Goal: Task Accomplishment & Management: Manage account settings

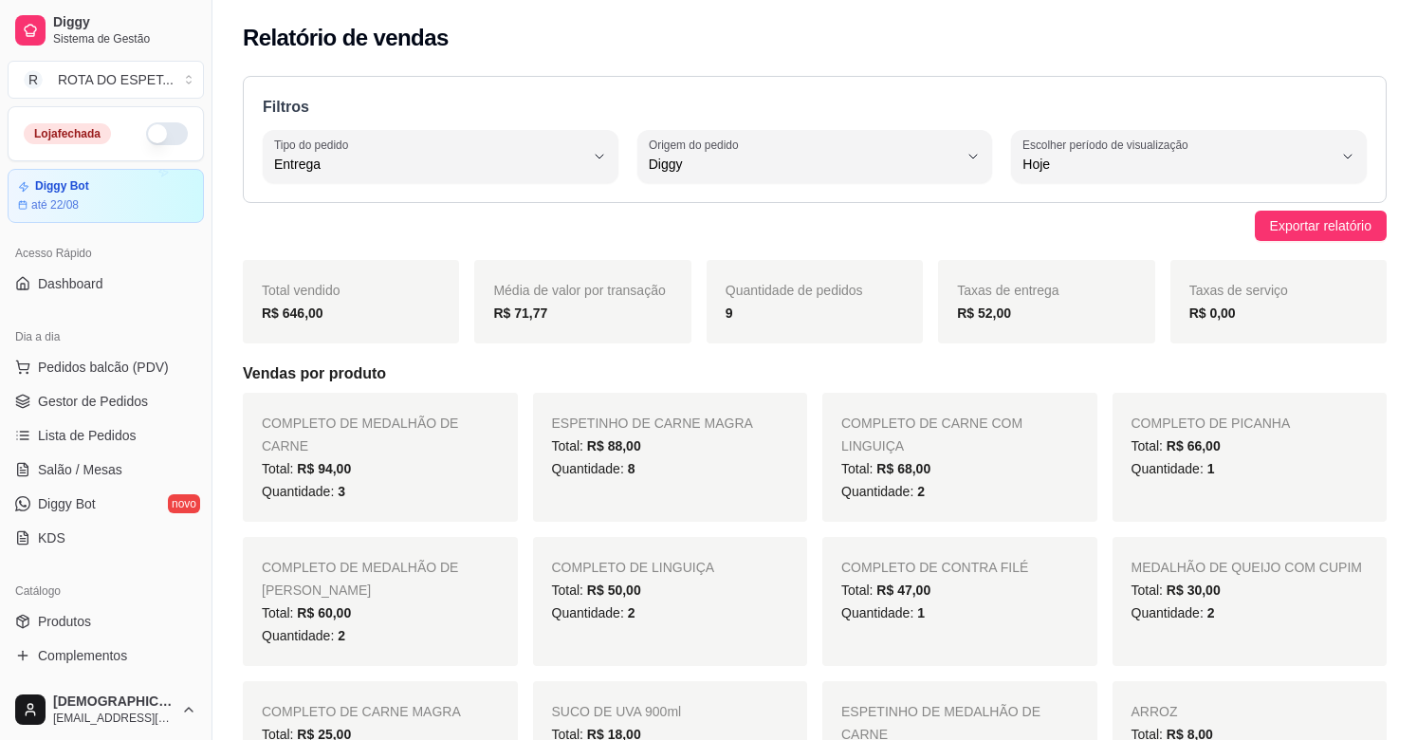
select select "DELIVERY"
select select "DIGGY"
select select "0"
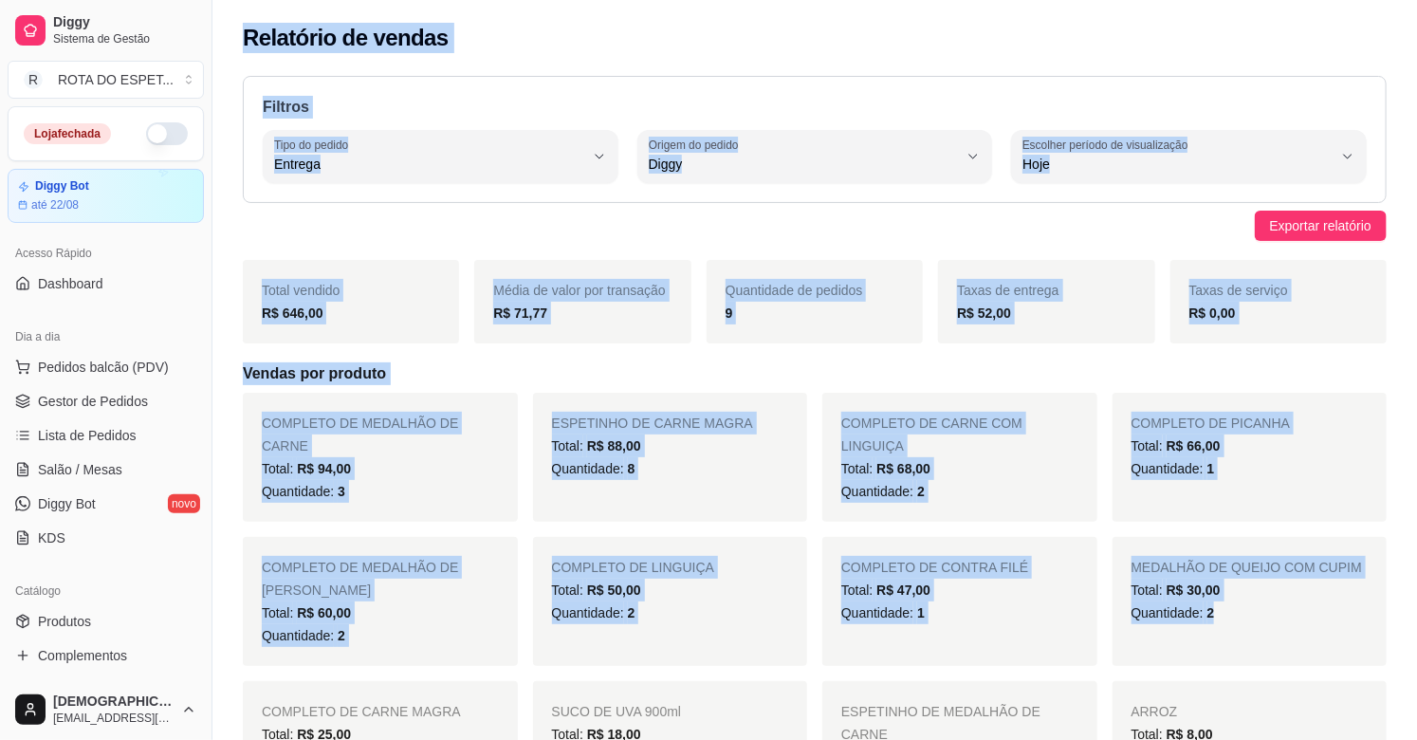
scroll to position [105, 0]
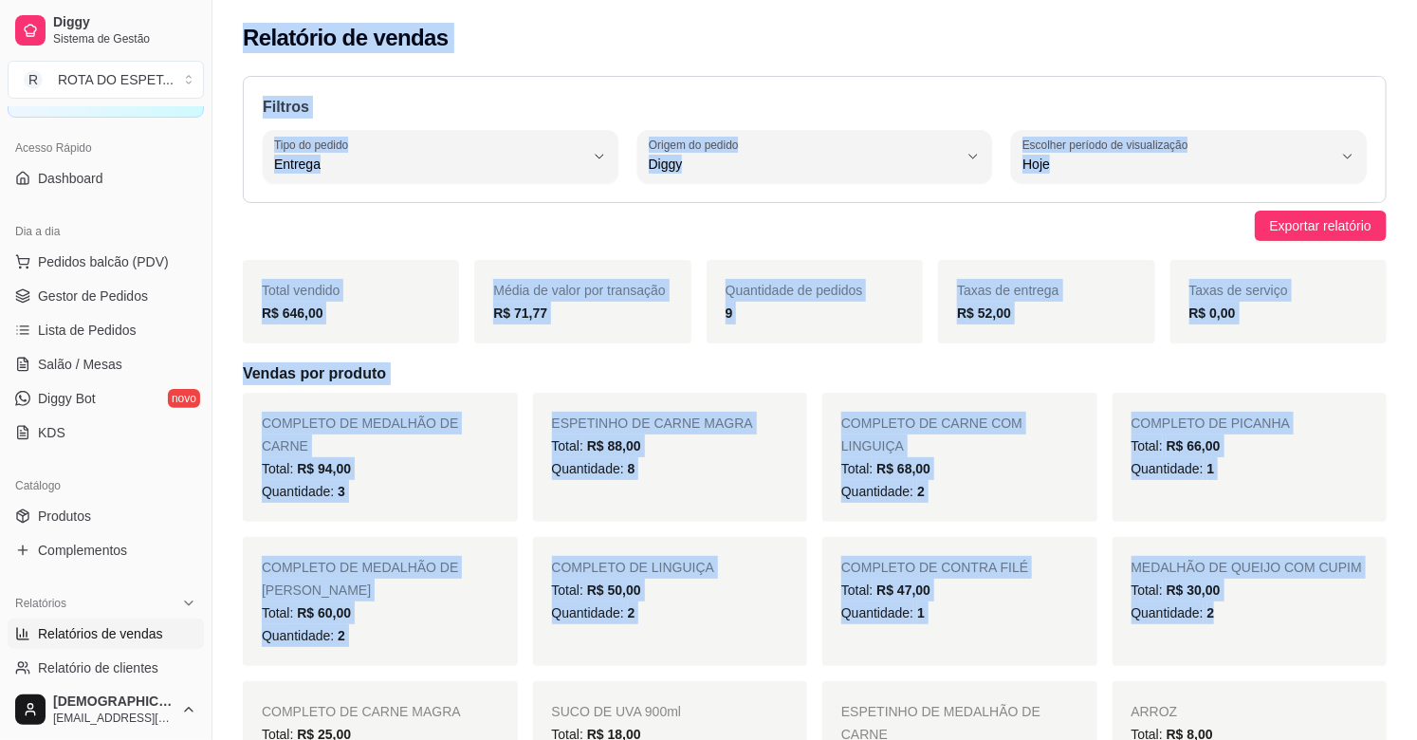
click at [676, 85] on div "Filtros DELIVERY Tipo do pedido Todos Entrega Retirada Mesa Consumo local Tipo …" at bounding box center [815, 139] width 1144 height 127
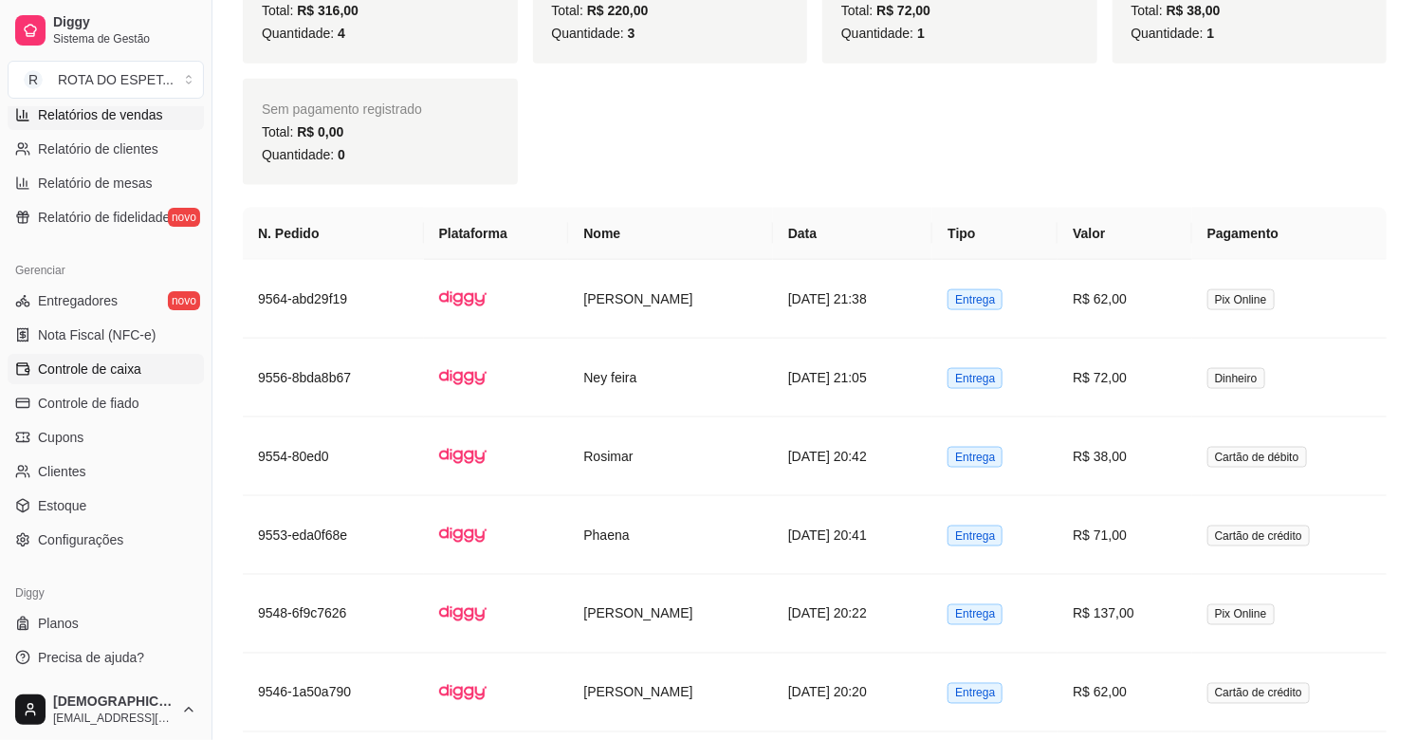
scroll to position [1054, 0]
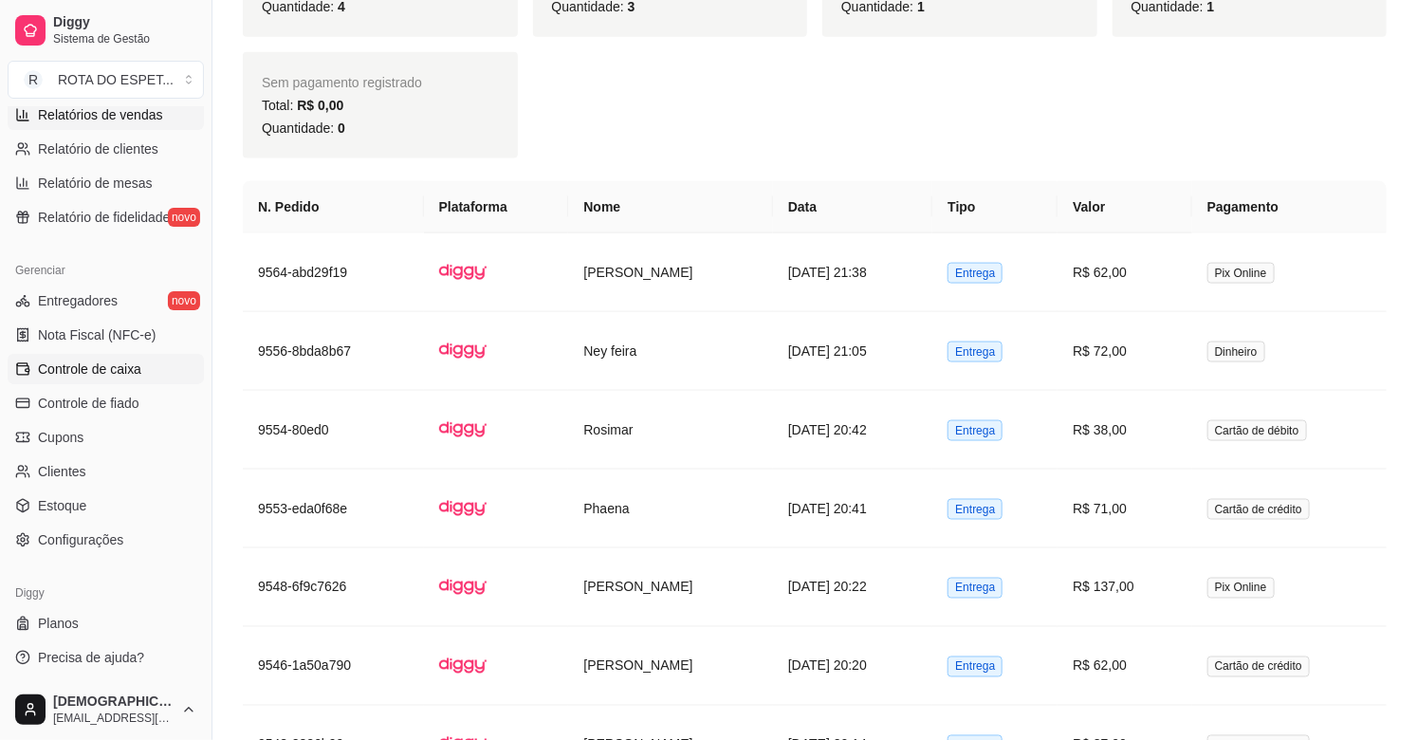
click at [79, 362] on span "Controle de caixa" at bounding box center [89, 369] width 103 height 19
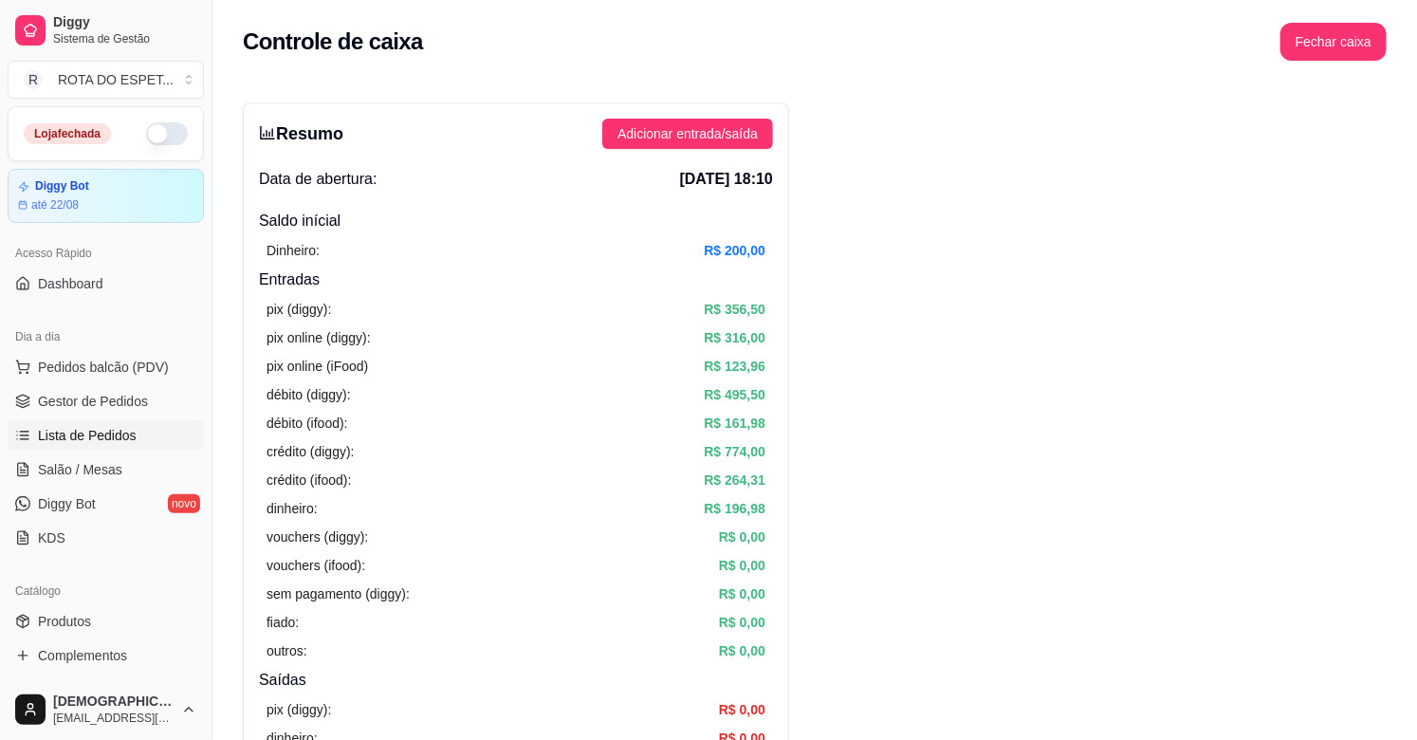
click at [97, 442] on span "Lista de Pedidos" at bounding box center [87, 435] width 99 height 19
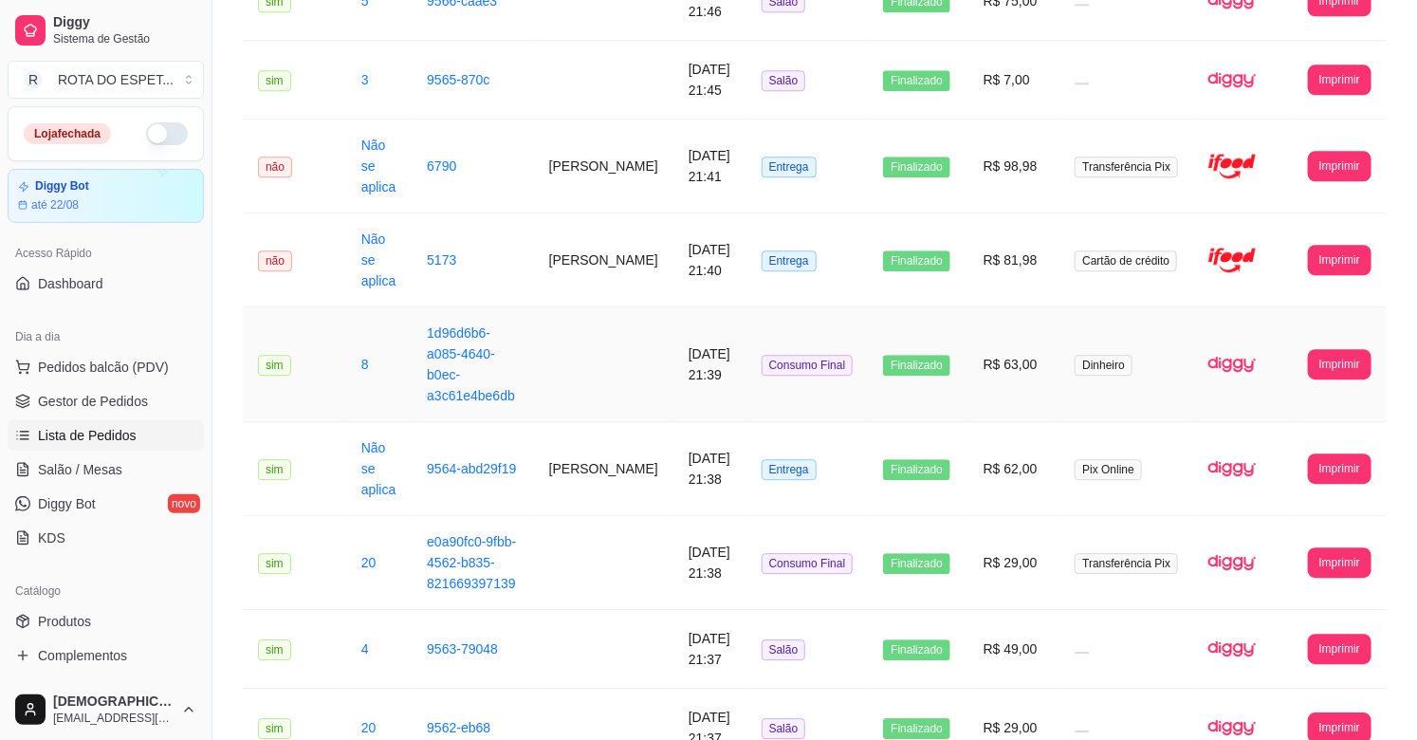
scroll to position [2141, 0]
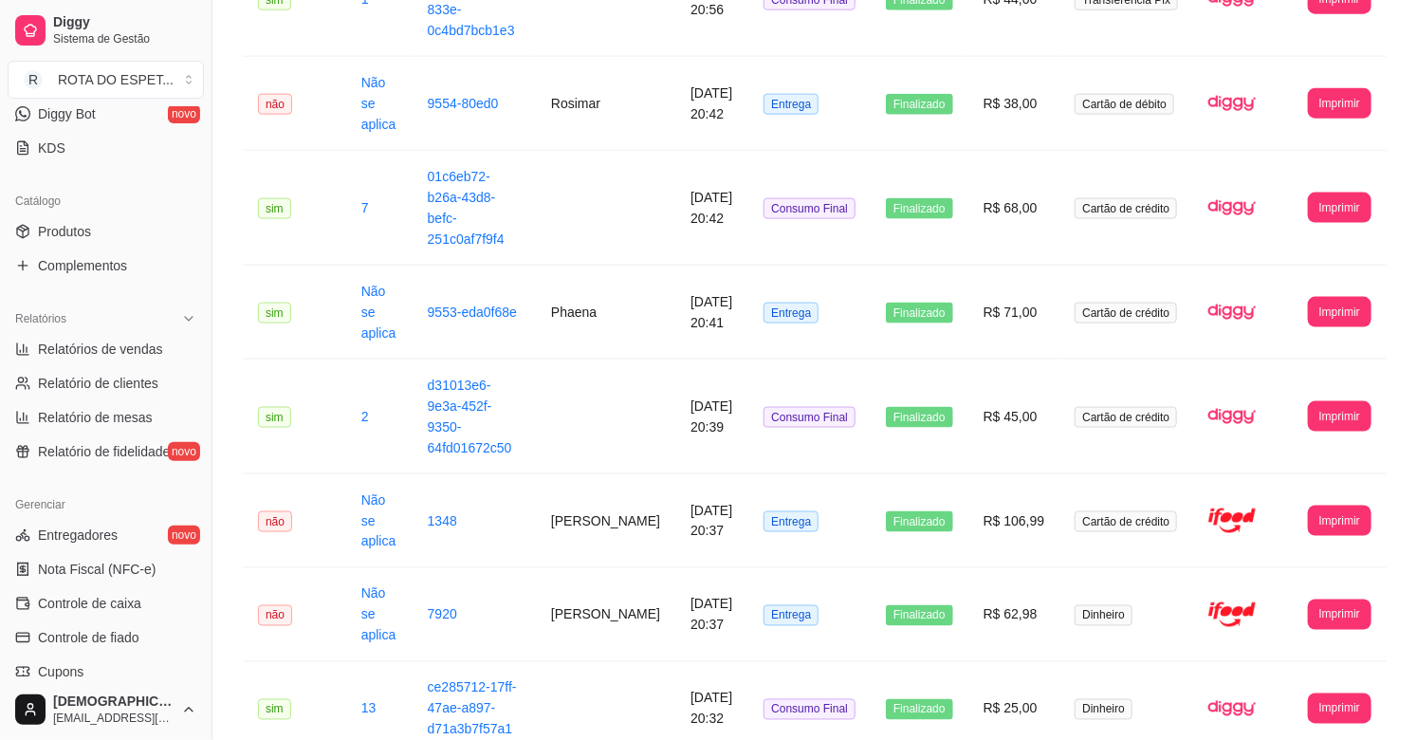
scroll to position [421, 0]
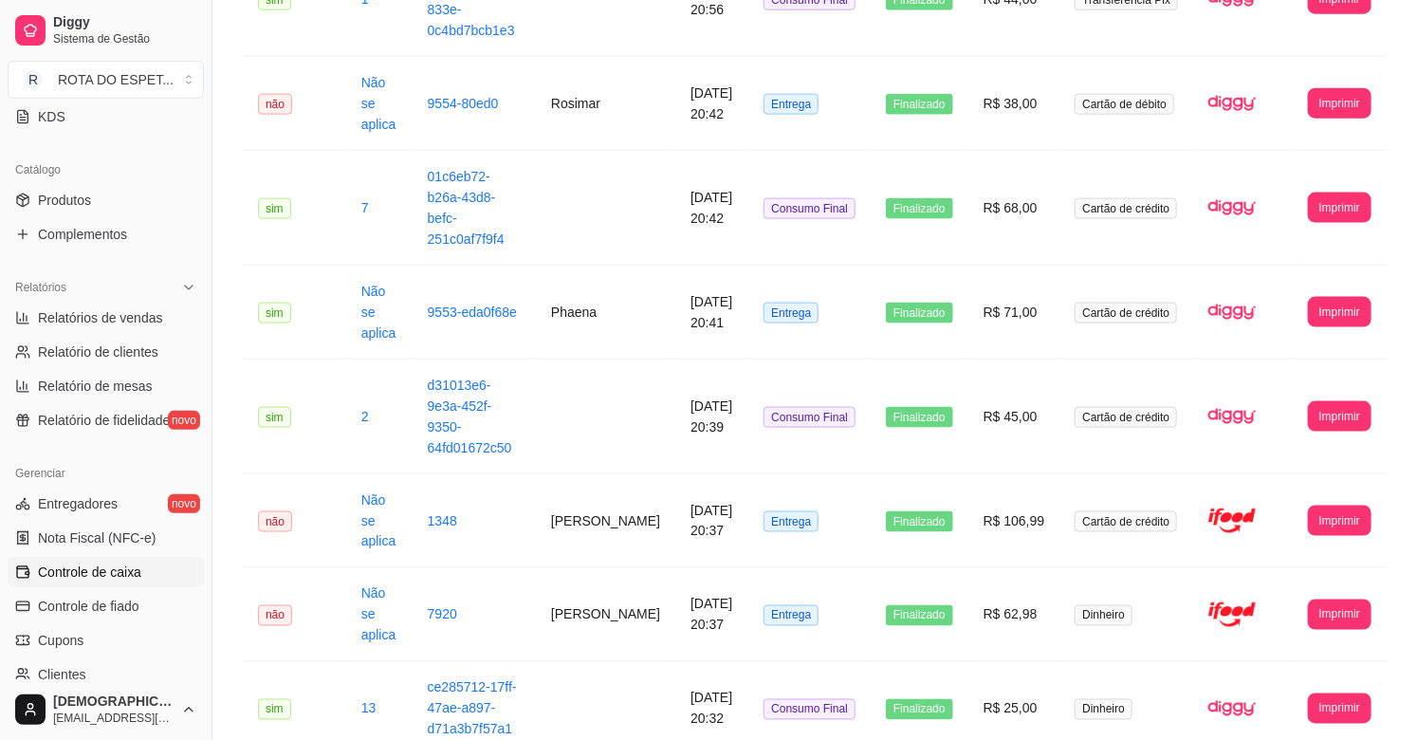
click at [98, 561] on link "Controle de caixa" at bounding box center [106, 572] width 196 height 30
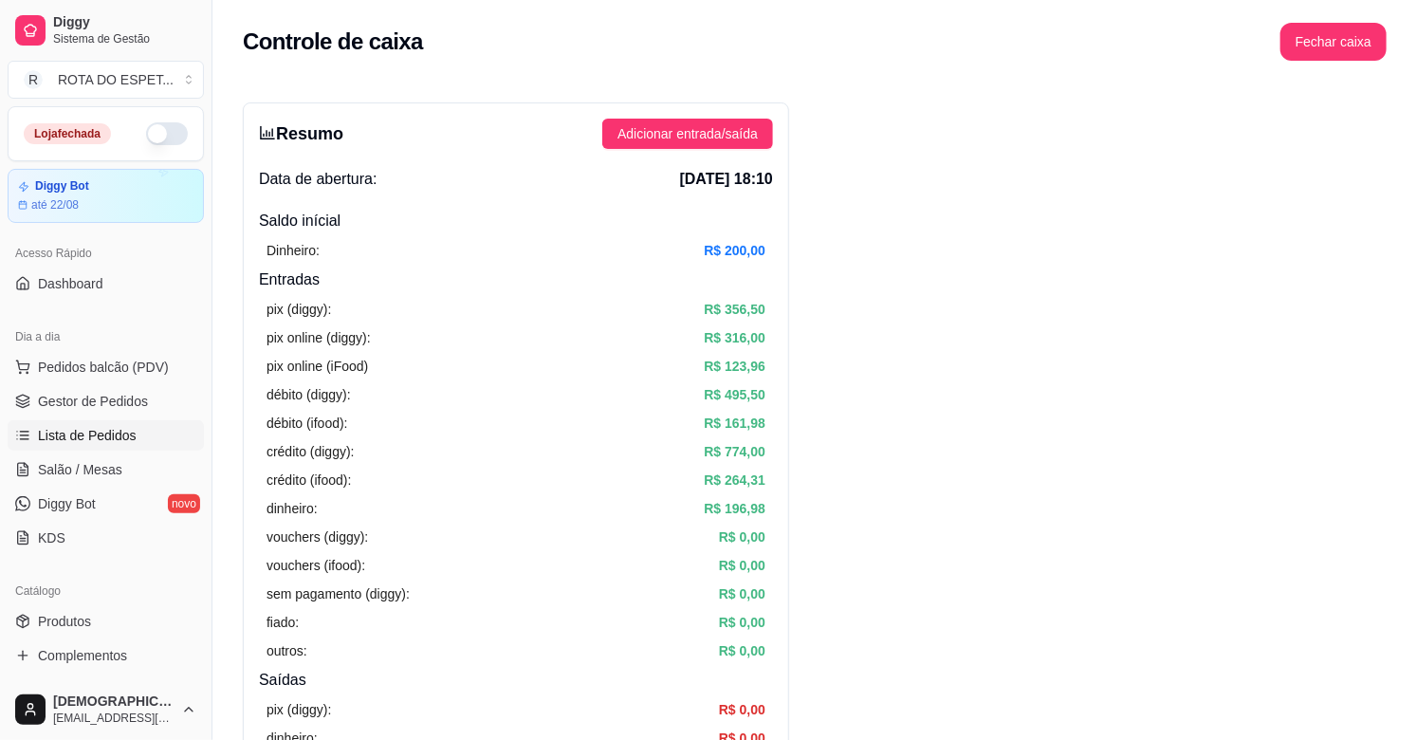
click at [118, 422] on link "Lista de Pedidos" at bounding box center [106, 435] width 196 height 30
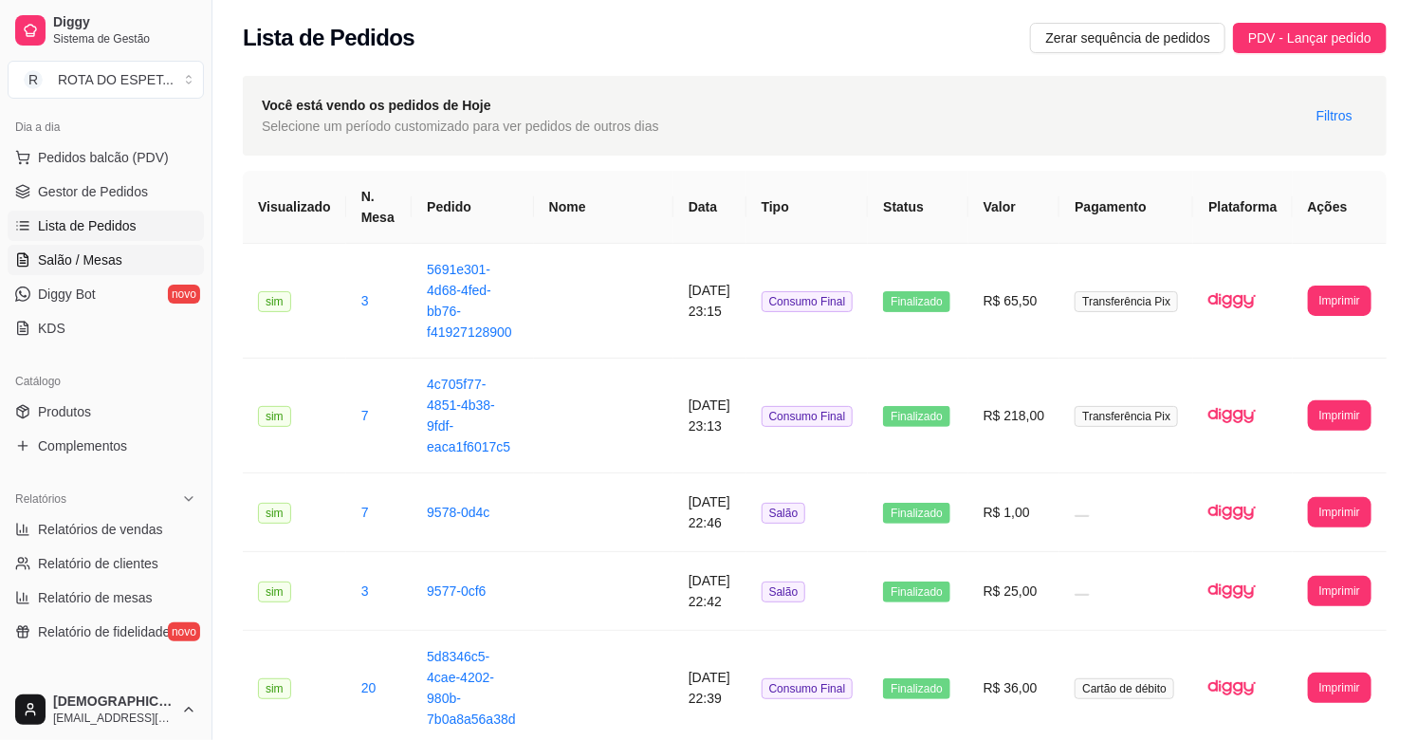
scroll to position [211, 0]
click at [114, 532] on span "Relatórios de vendas" at bounding box center [100, 528] width 125 height 19
select select "ALL"
select select "0"
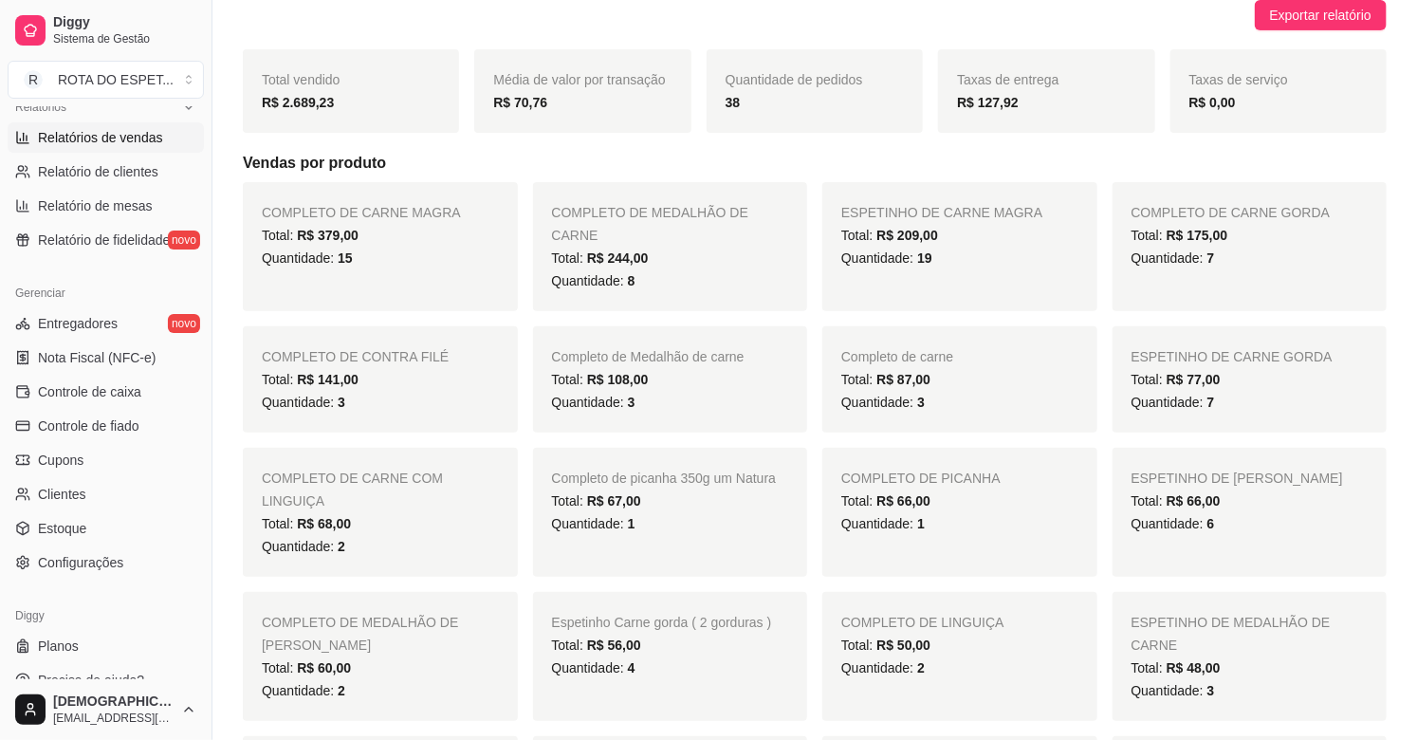
scroll to position [624, 0]
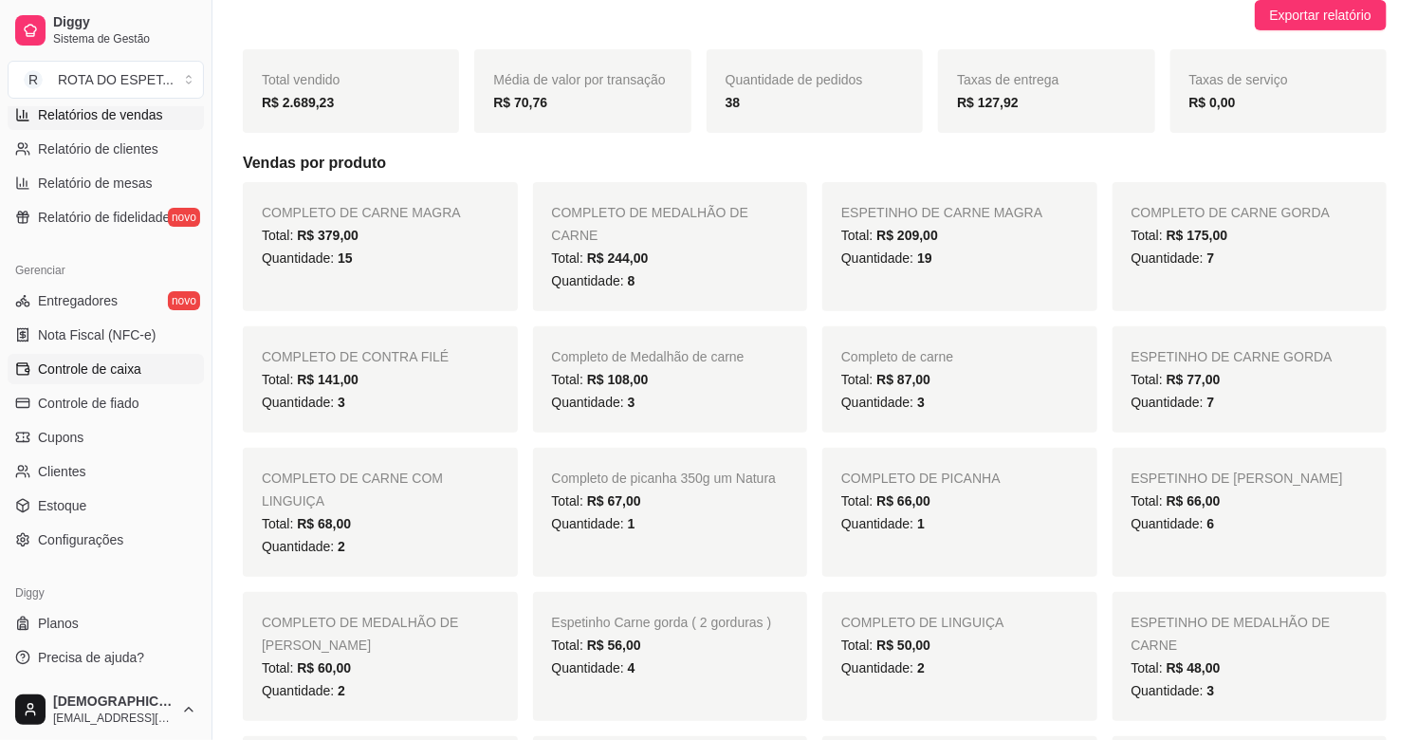
click at [110, 371] on span "Controle de caixa" at bounding box center [89, 369] width 103 height 19
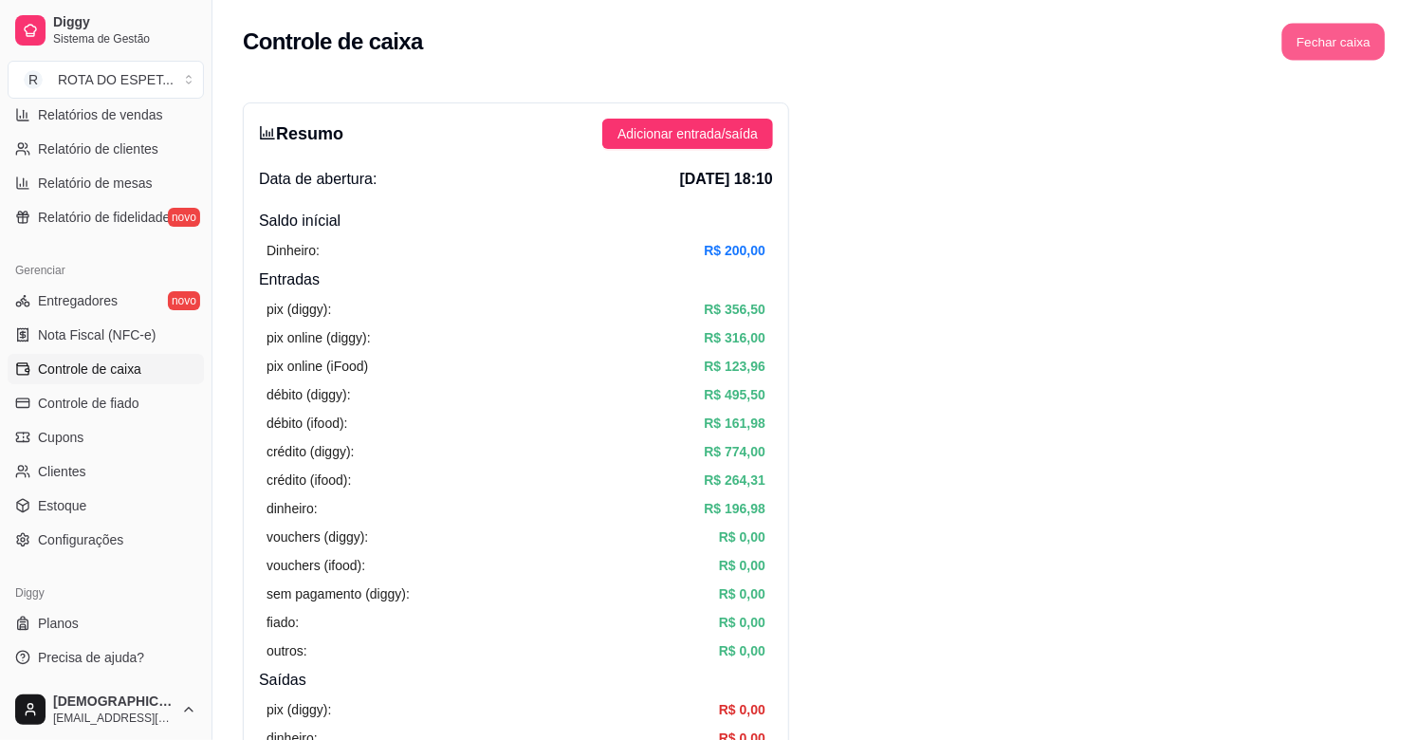
click at [1366, 40] on button "Fechar caixa" at bounding box center [1334, 42] width 103 height 37
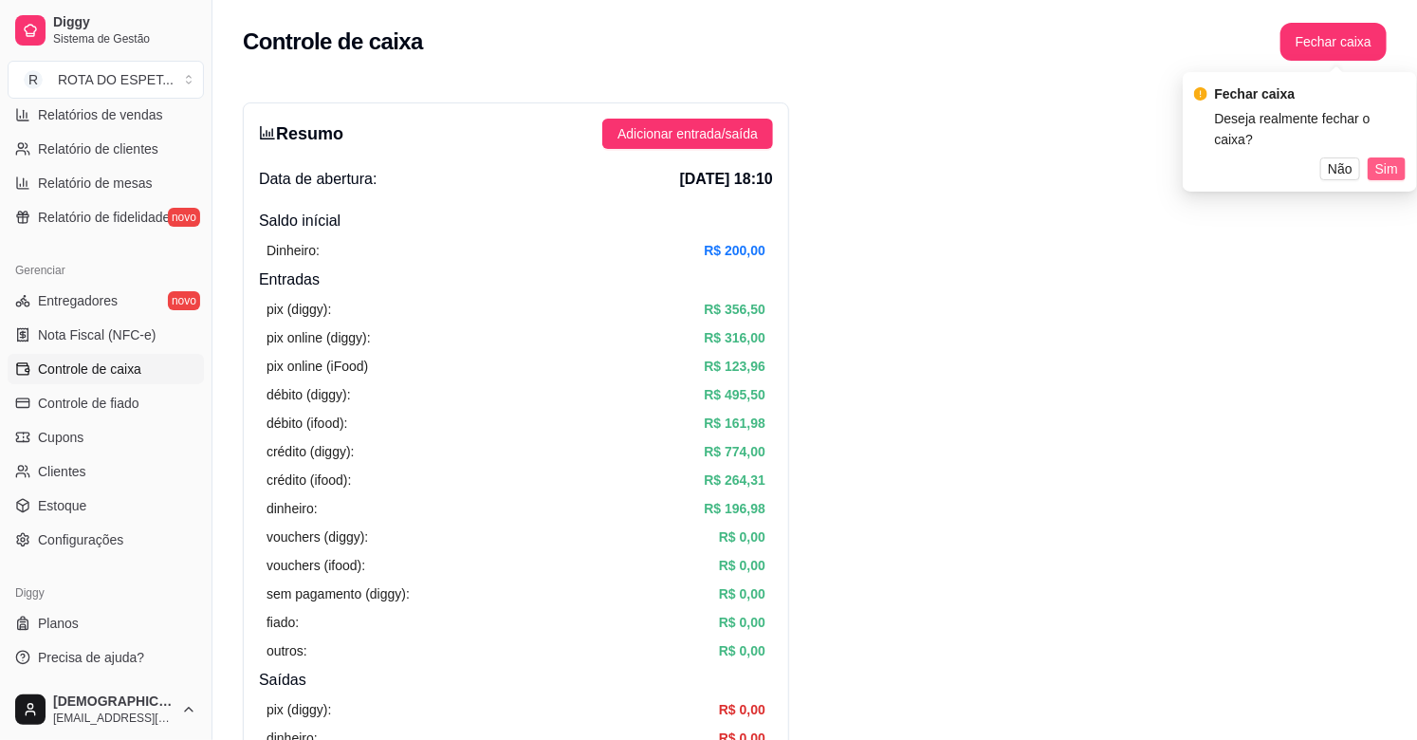
click at [1397, 158] on span "Sim" at bounding box center [1387, 168] width 23 height 21
